Goal: Navigation & Orientation: Find specific page/section

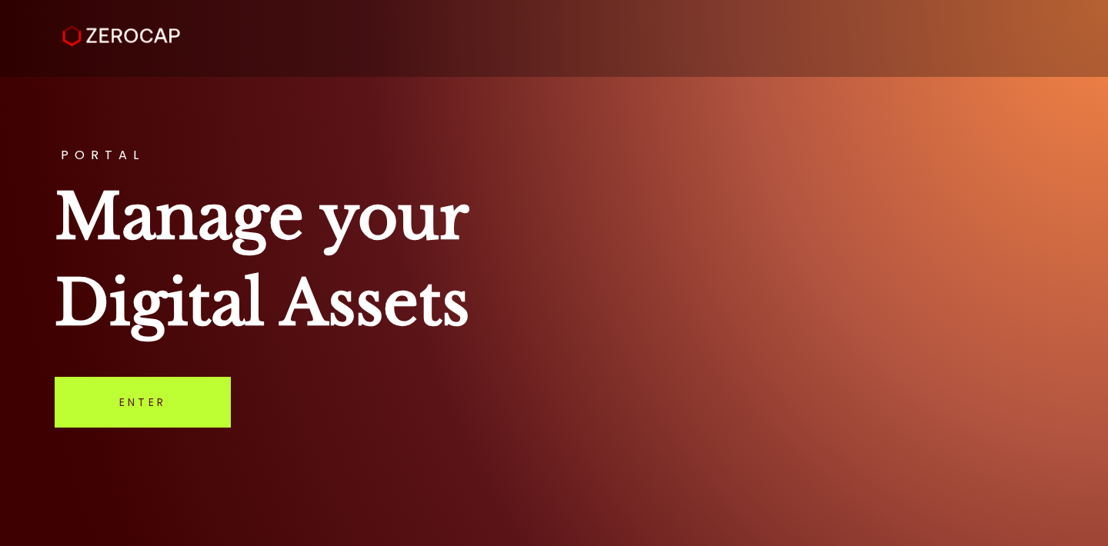
click at [177, 399] on link "Enter" at bounding box center [143, 402] width 176 height 51
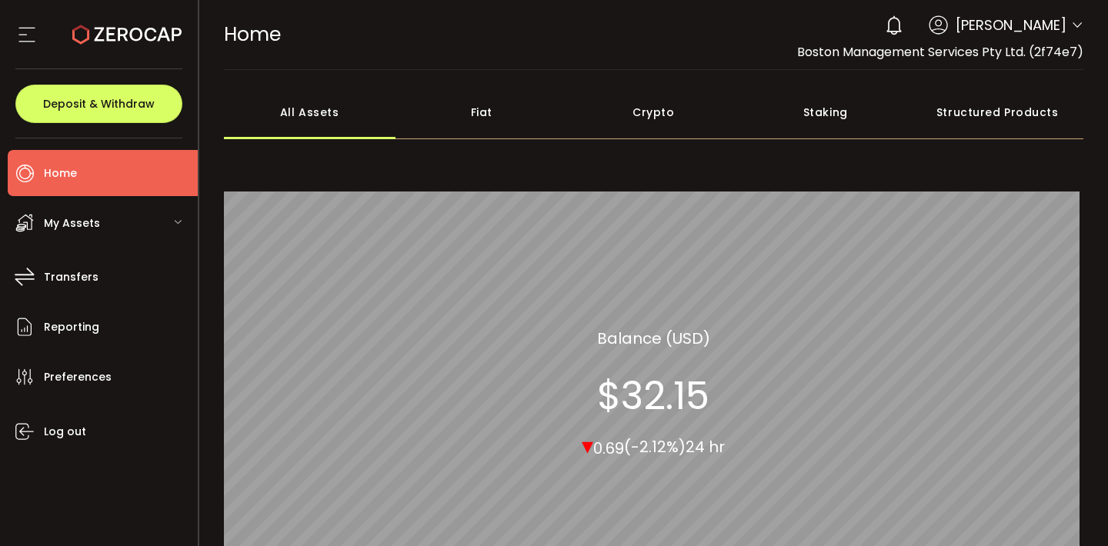
click at [81, 218] on span "My Assets" at bounding box center [72, 223] width 56 height 22
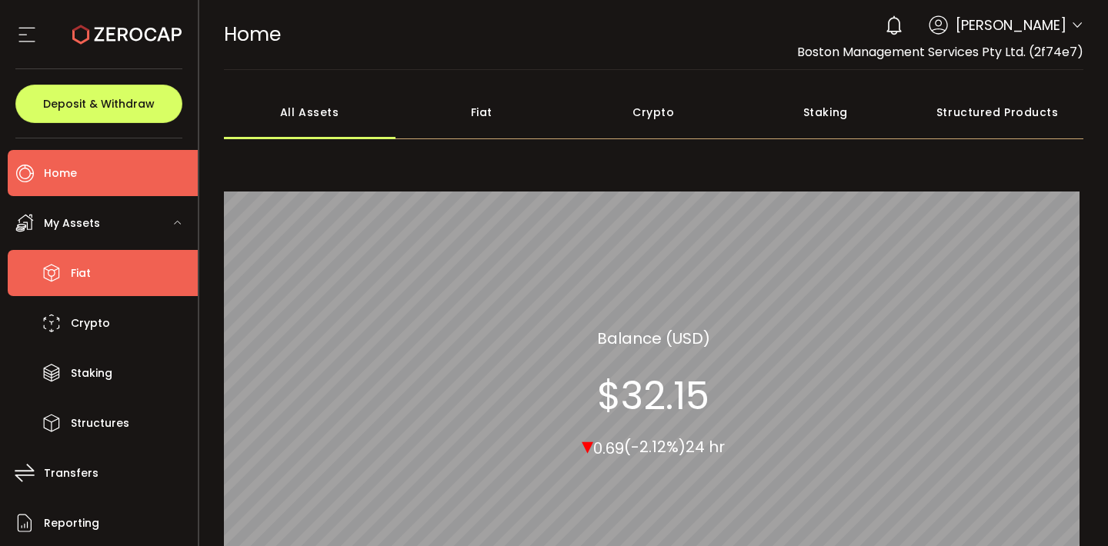
click at [81, 267] on span "Fiat" at bounding box center [81, 273] width 20 height 22
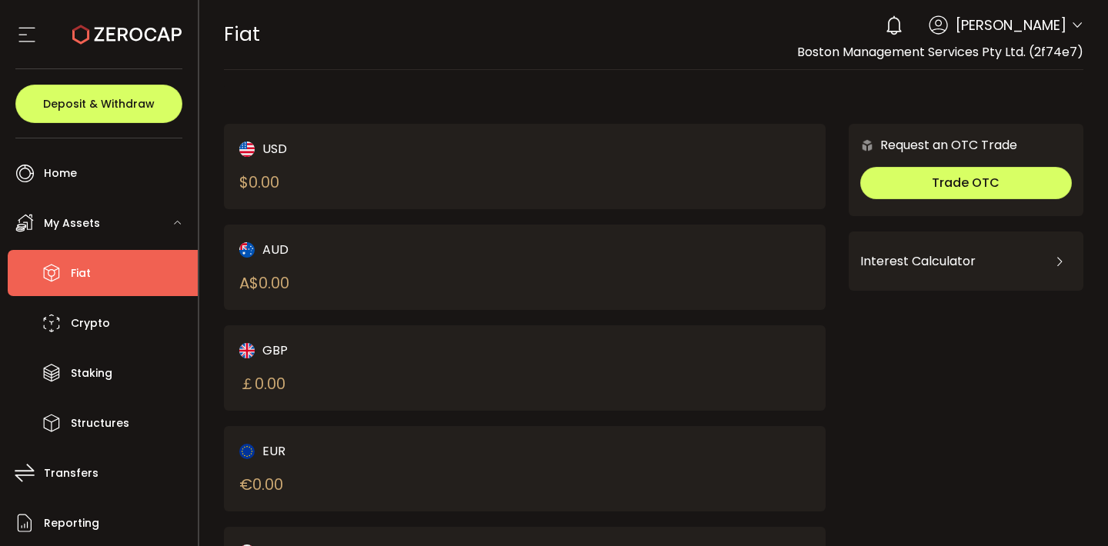
click at [369, 162] on div "USD $ 0.00" at bounding box center [367, 166] width 257 height 55
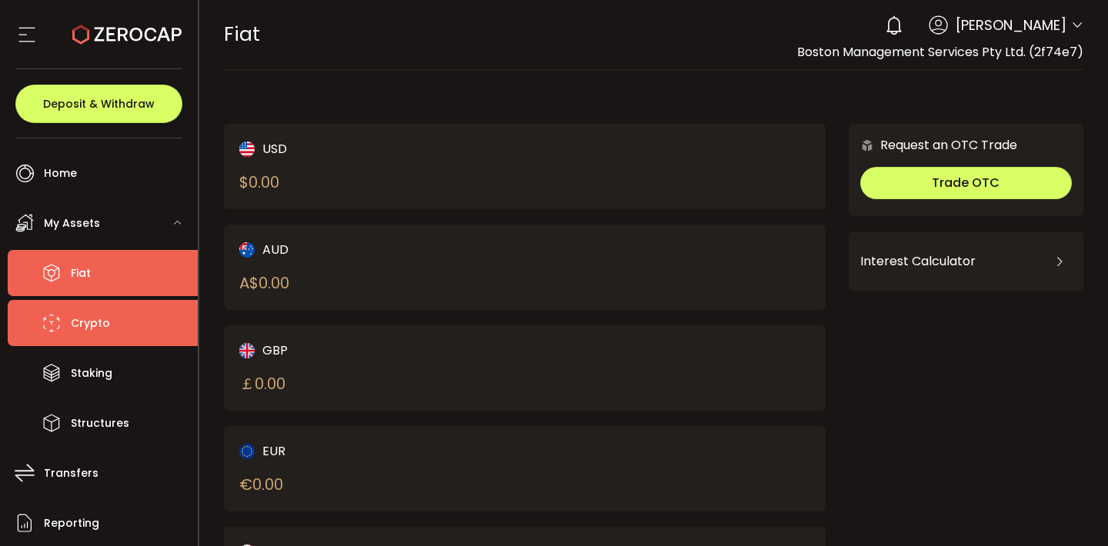
click at [113, 331] on li "Crypto" at bounding box center [103, 323] width 190 height 46
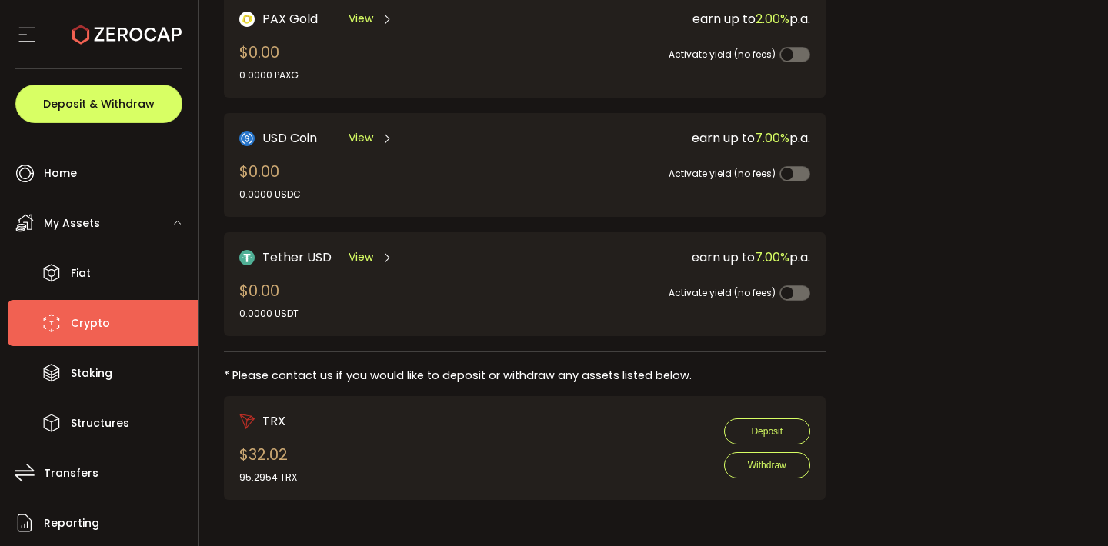
scroll to position [488, 0]
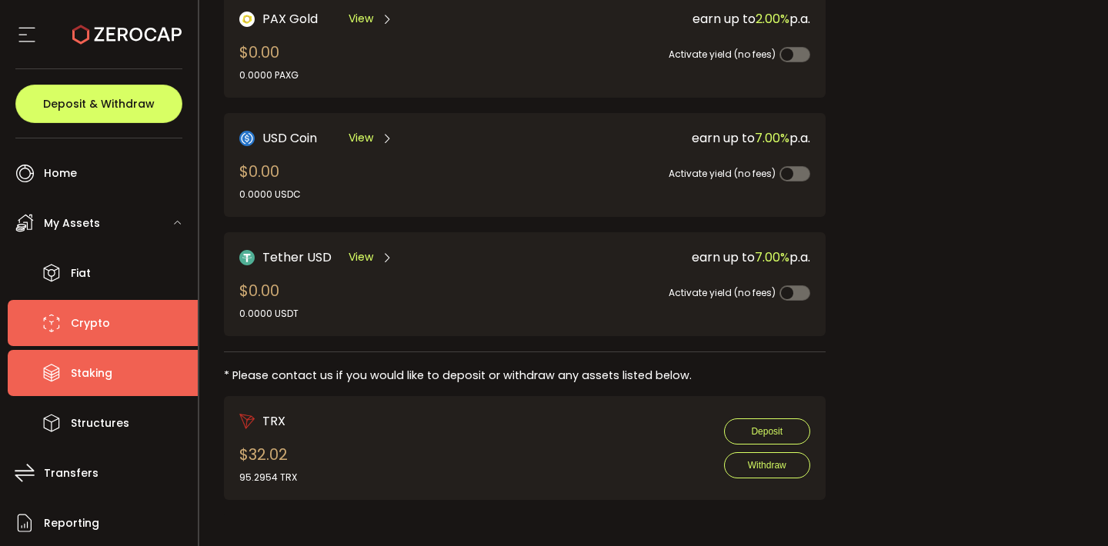
click at [86, 372] on span "Staking" at bounding box center [92, 373] width 42 height 22
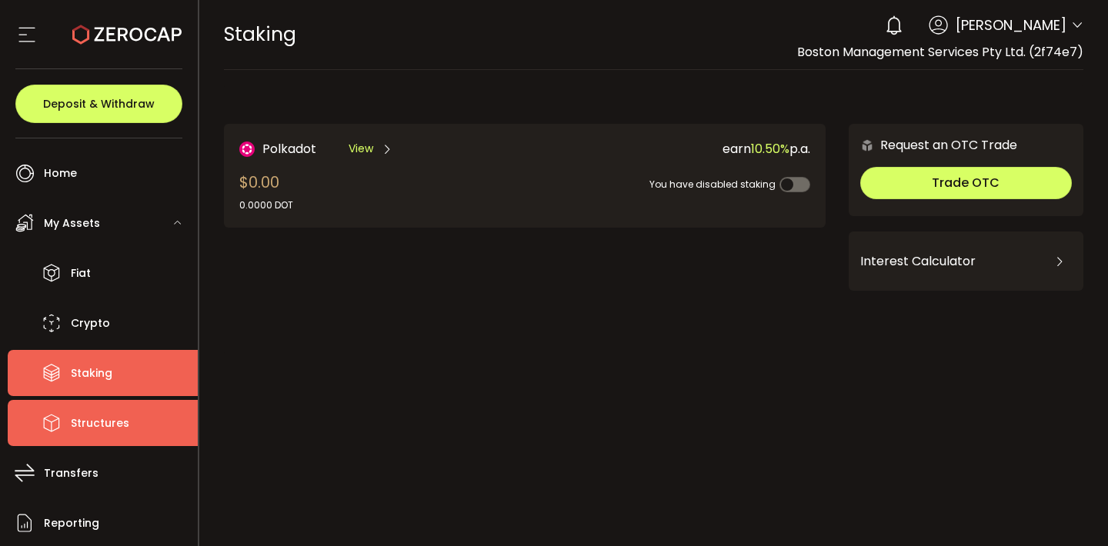
click at [114, 431] on span "Structures" at bounding box center [100, 423] width 58 height 22
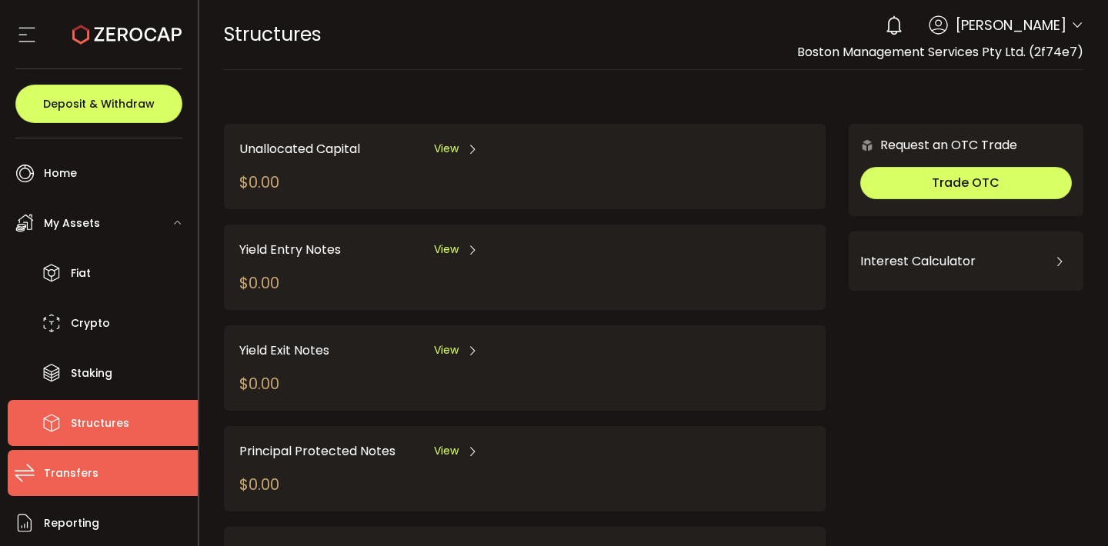
click at [66, 473] on span "Transfers" at bounding box center [71, 474] width 55 height 22
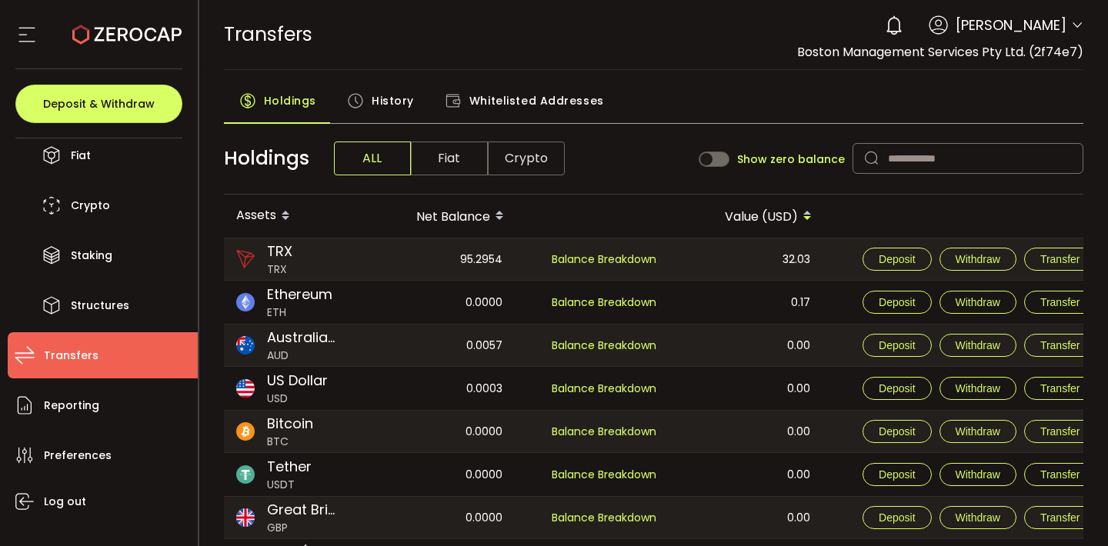
click at [1075, 24] on icon at bounding box center [1077, 25] width 12 height 12
click at [1066, 28] on div "0 William Moss" at bounding box center [980, 25] width 206 height 34
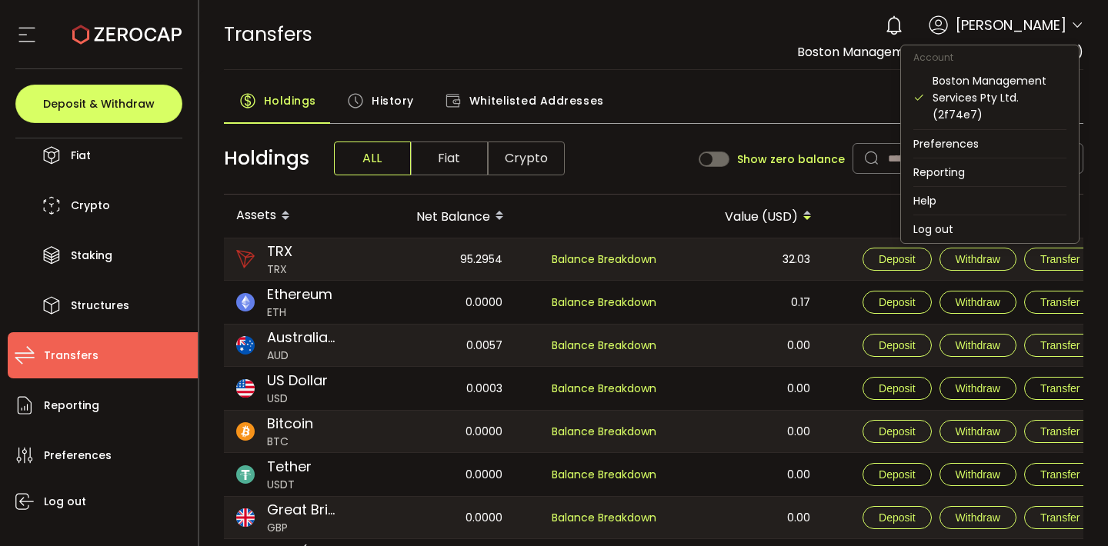
click at [1075, 20] on icon at bounding box center [1077, 25] width 12 height 12
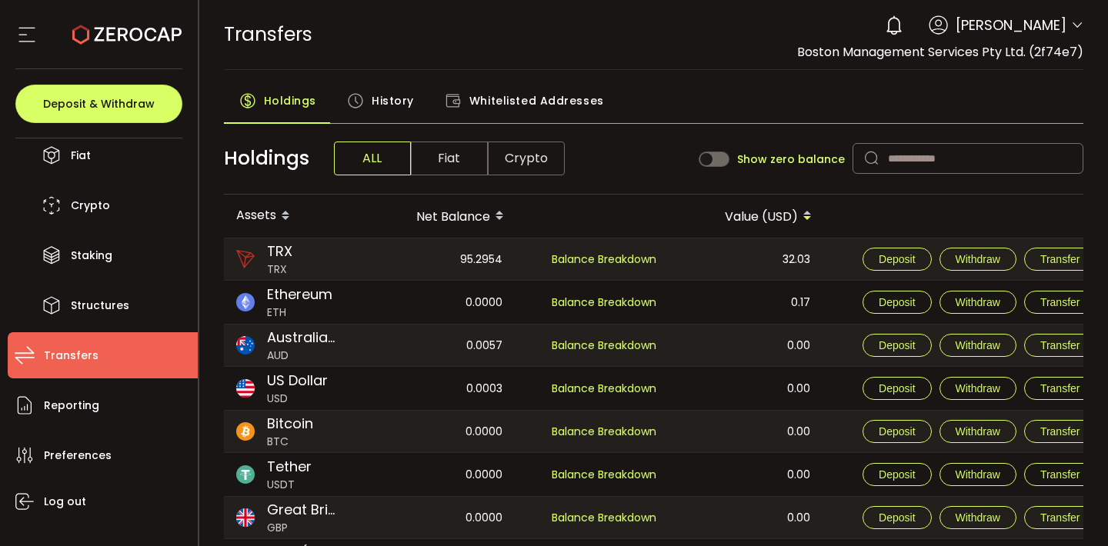
click at [797, 105] on div "Holdings History Whitelisted Addresses" at bounding box center [654, 104] width 860 height 38
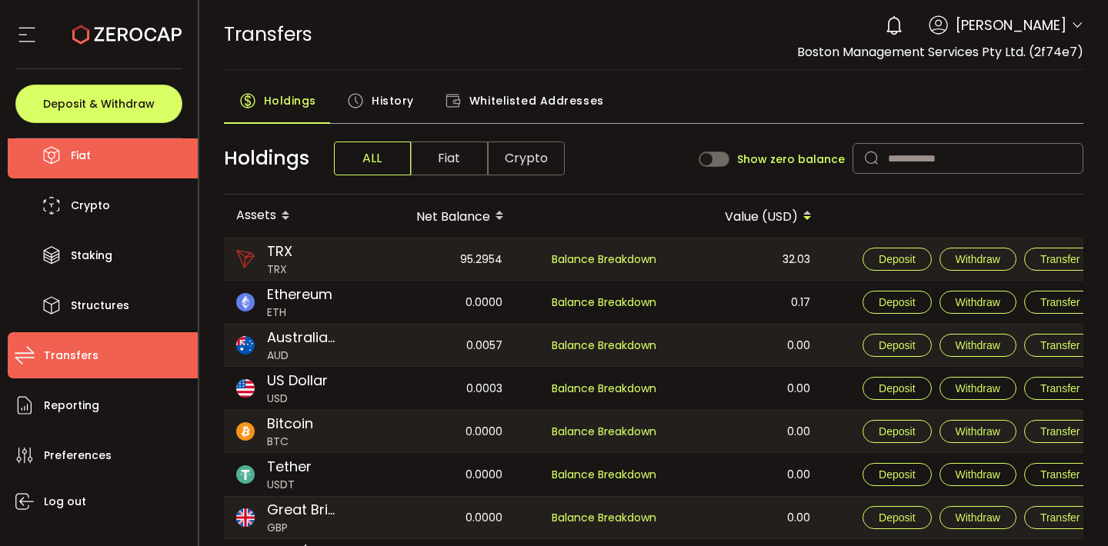
click at [91, 153] on li "Fiat" at bounding box center [103, 155] width 190 height 46
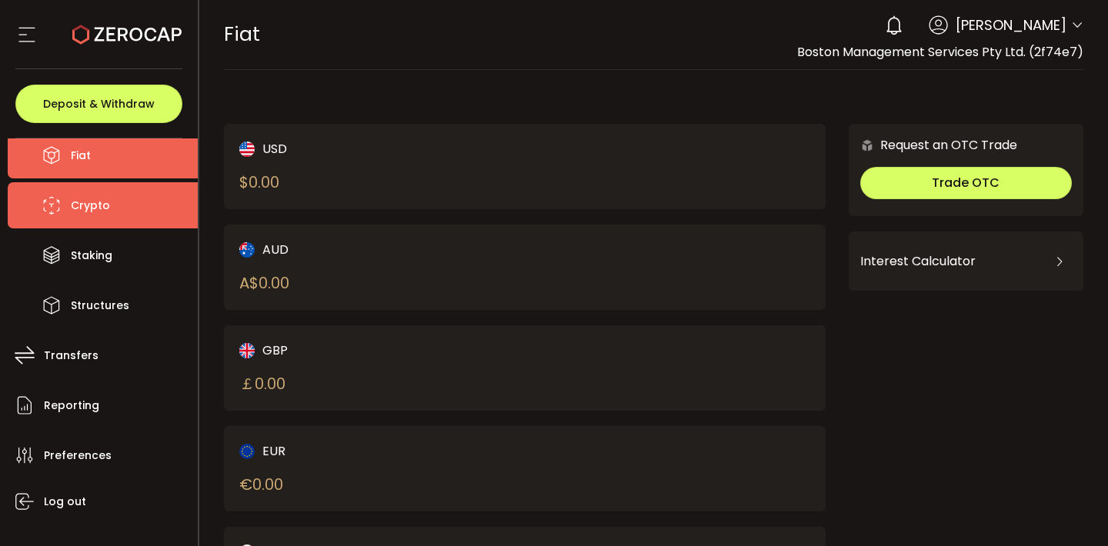
click at [89, 203] on span "Crypto" at bounding box center [90, 206] width 39 height 22
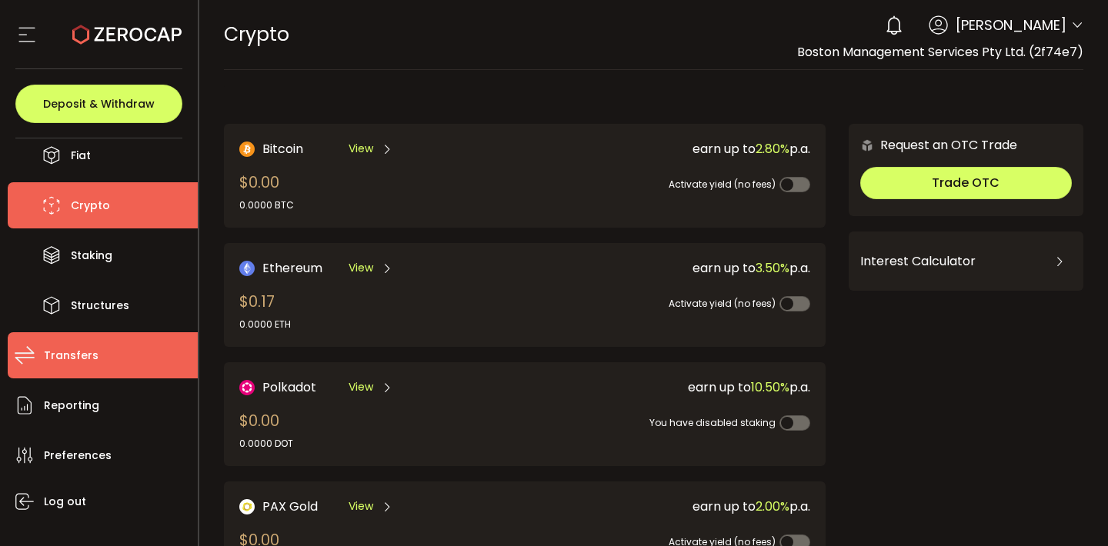
click at [95, 358] on li "Transfers" at bounding box center [103, 355] width 190 height 46
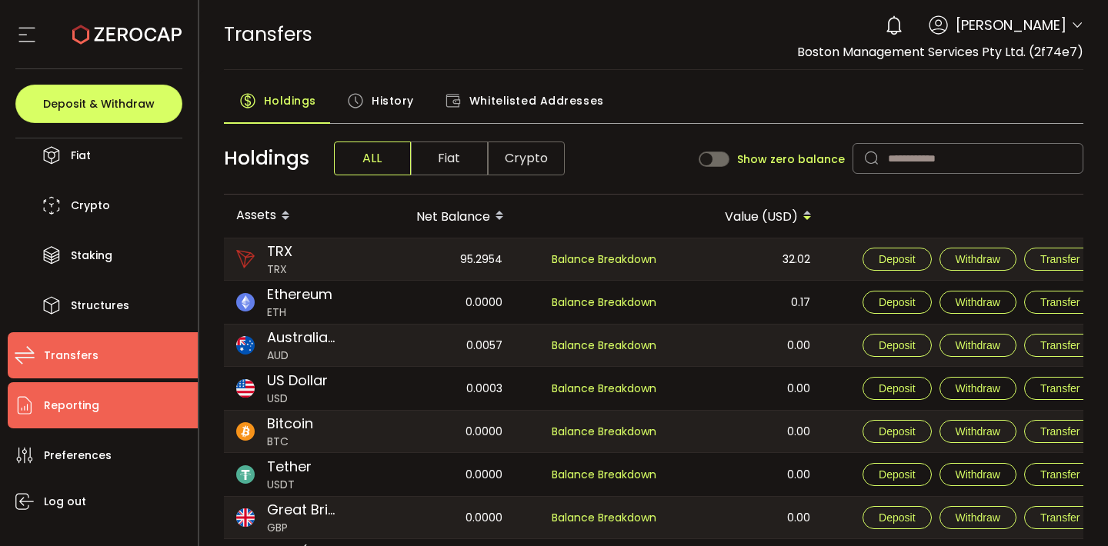
click at [86, 408] on span "Reporting" at bounding box center [71, 406] width 55 height 22
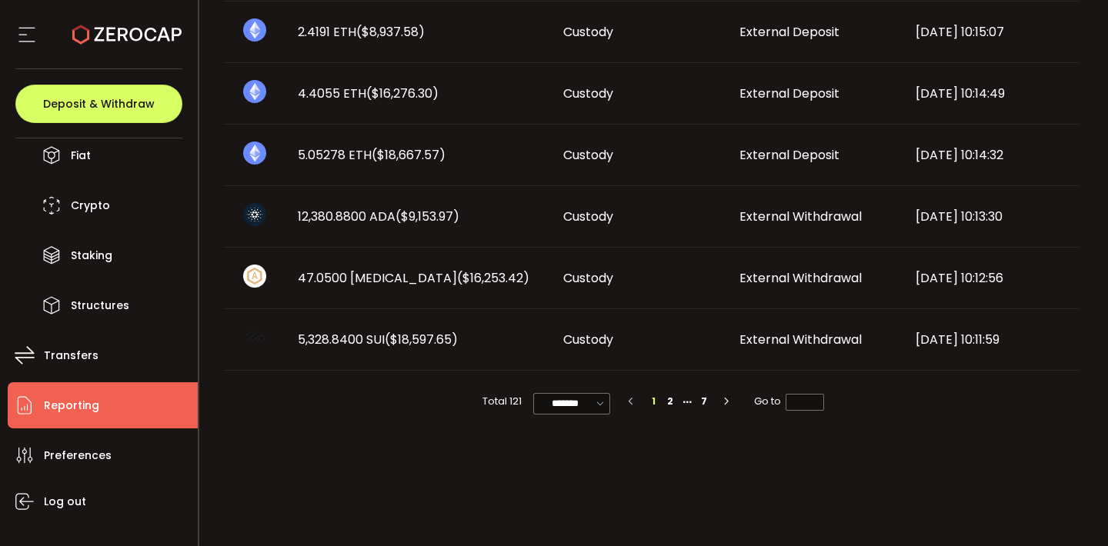
scroll to position [815, 0]
click at [704, 401] on li "7" at bounding box center [704, 401] width 17 height 17
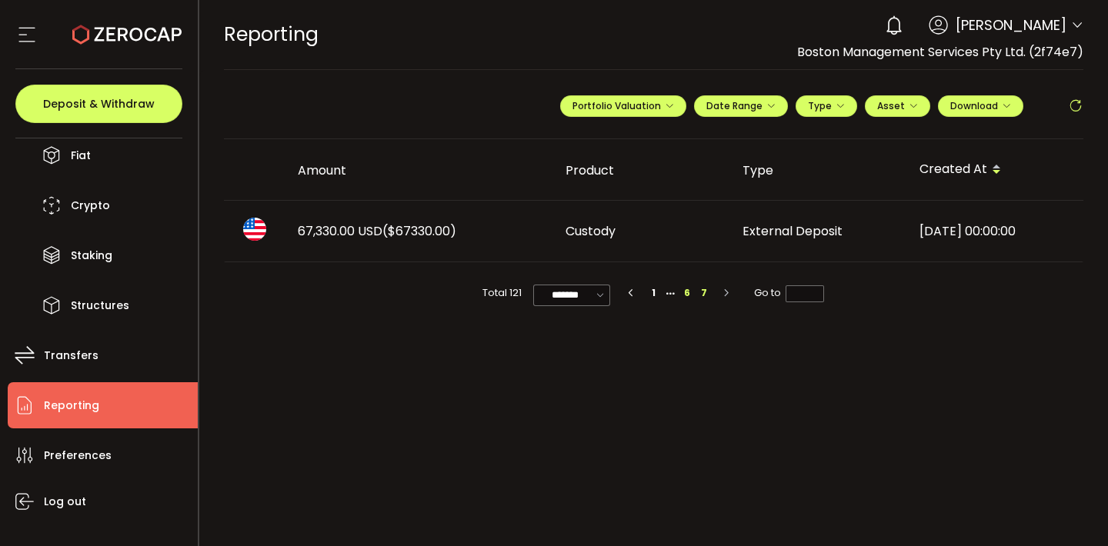
click at [690, 295] on li "6" at bounding box center [687, 293] width 17 height 17
type input "*"
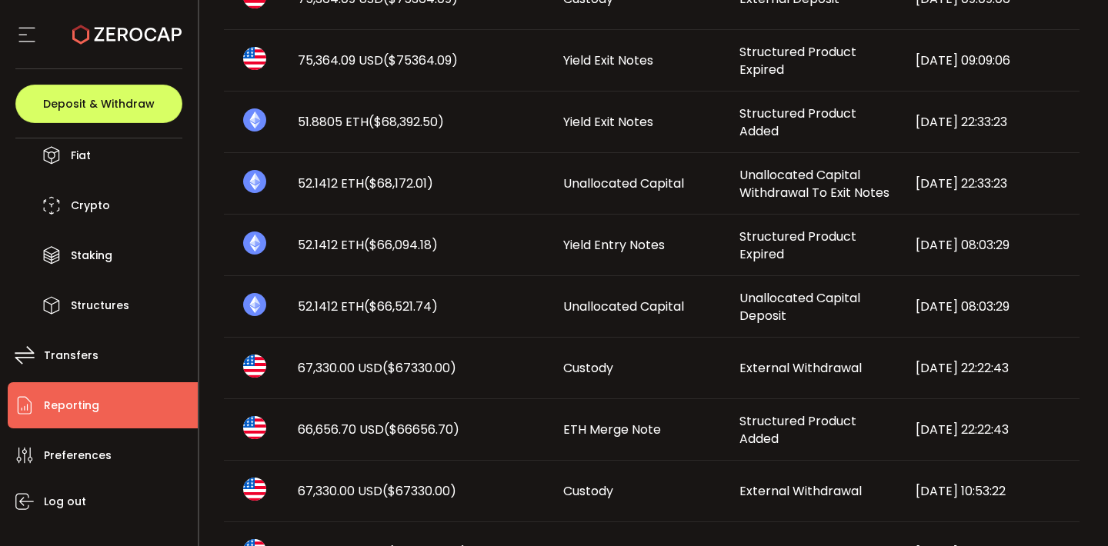
scroll to position [359, 0]
